Goal: Navigation & Orientation: Find specific page/section

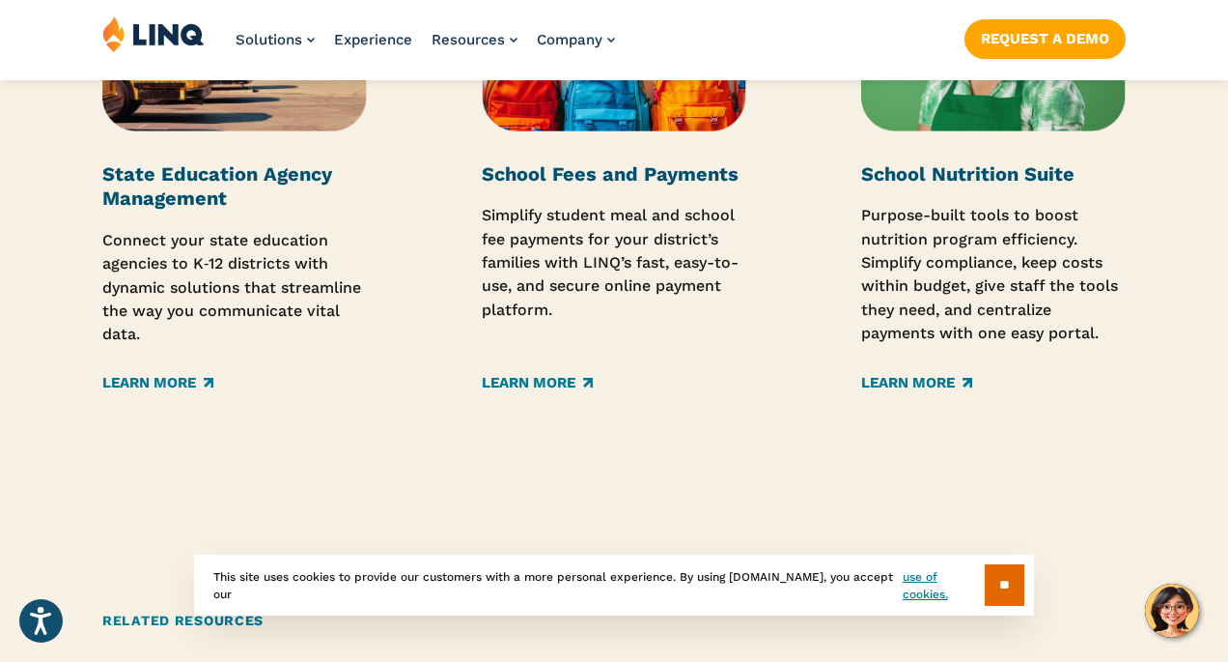
scroll to position [3110, 0]
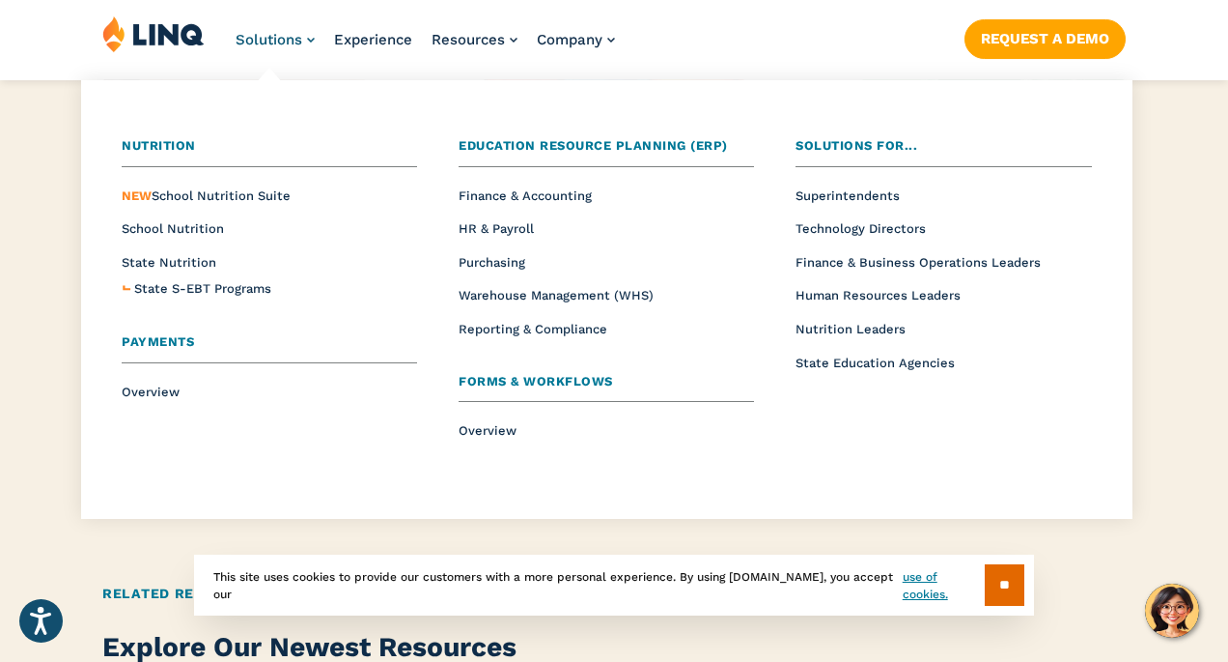
click at [309, 47] on link "Solutions" at bounding box center [275, 39] width 79 height 17
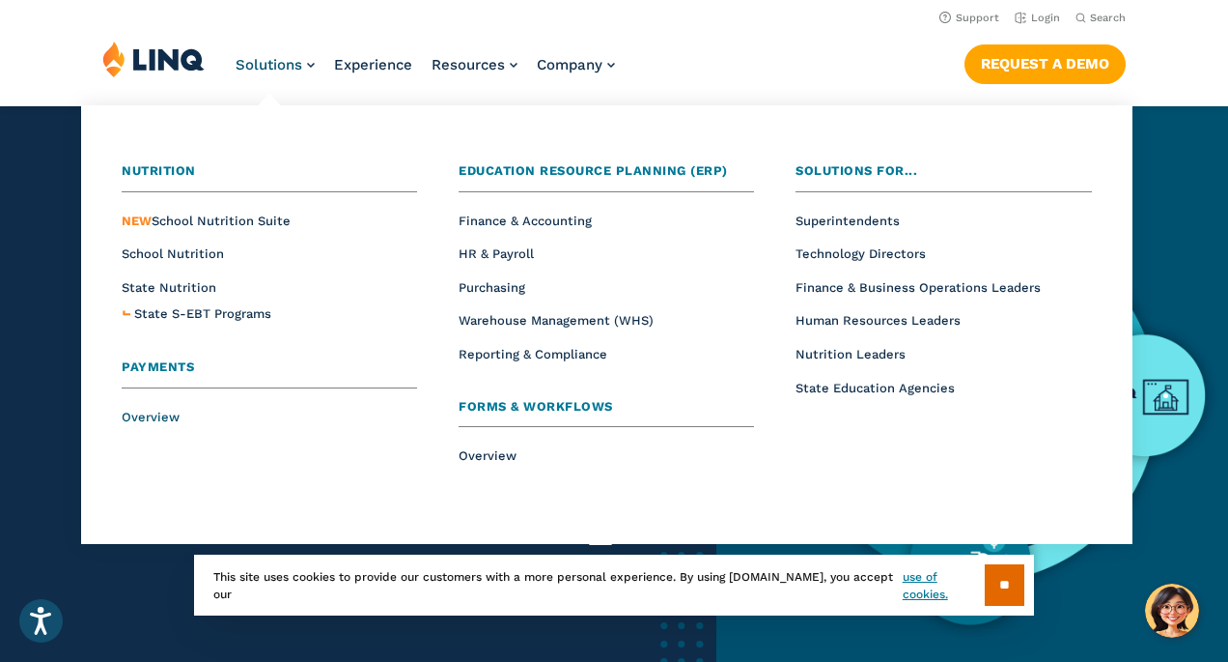
click at [142, 420] on span "Overview" at bounding box center [151, 416] width 58 height 14
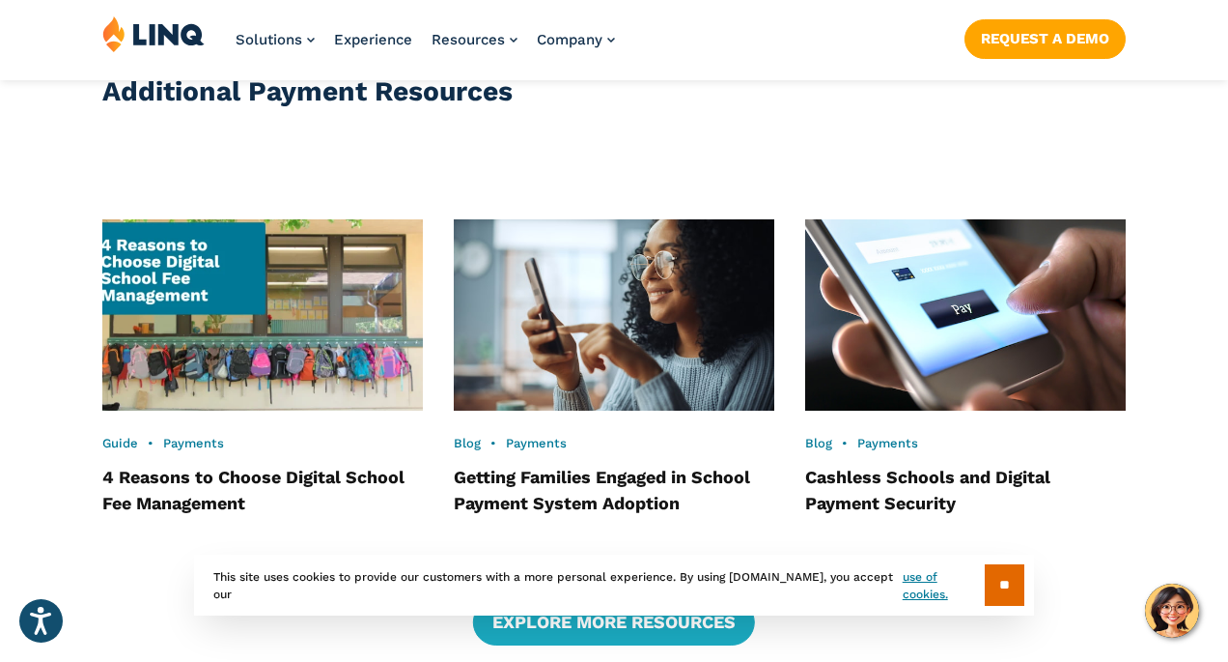
scroll to position [3821, 0]
